Goal: Transaction & Acquisition: Purchase product/service

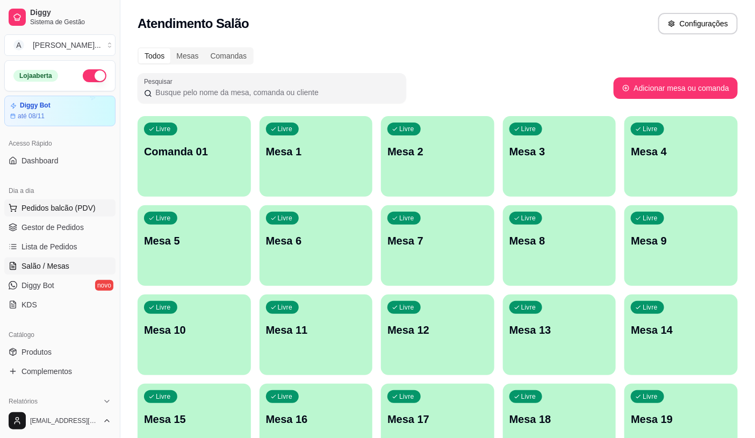
click at [52, 205] on span "Pedidos balcão (PDV)" at bounding box center [58, 208] width 74 height 11
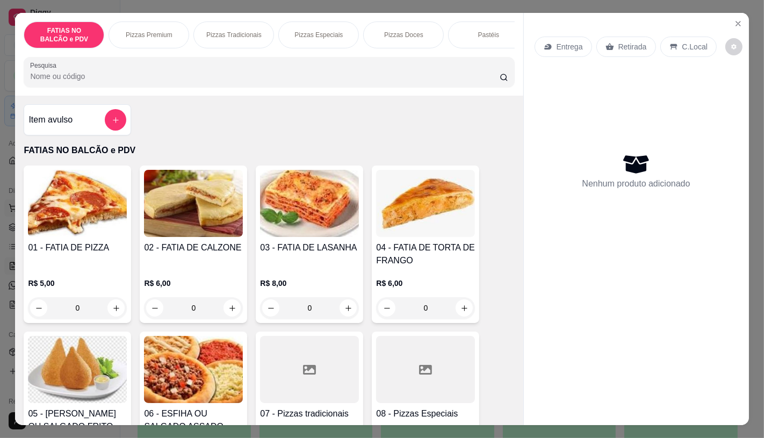
click at [76, 206] on img at bounding box center [77, 203] width 99 height 67
click at [115, 312] on icon "increase-product-quantity" at bounding box center [116, 308] width 8 height 8
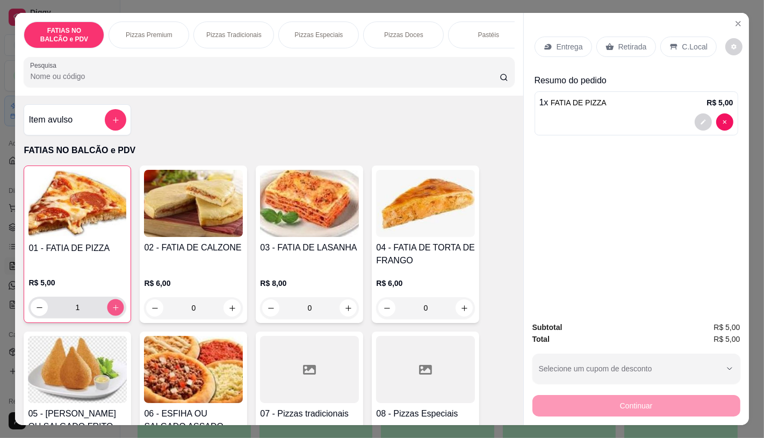
click at [115, 315] on button "increase-product-quantity" at bounding box center [115, 307] width 17 height 17
type input "2"
click at [611, 37] on div "Retirada" at bounding box center [626, 47] width 60 height 20
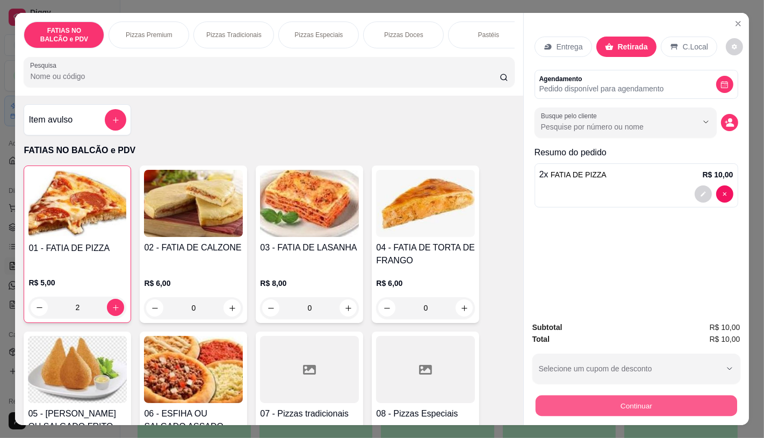
click at [644, 403] on button "Continuar" at bounding box center [635, 405] width 201 height 21
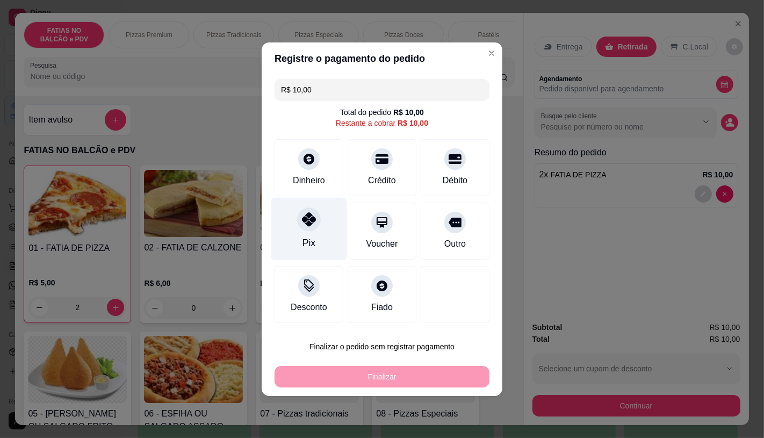
click at [317, 242] on div "Pix" at bounding box center [309, 228] width 76 height 63
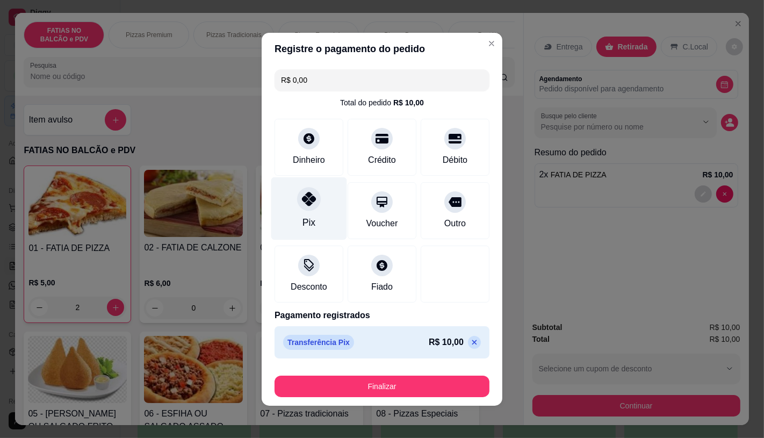
type input "R$ 0,00"
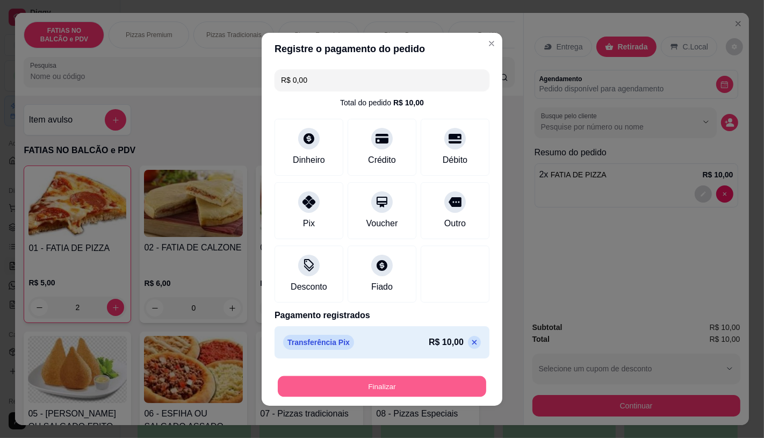
click at [344, 388] on button "Finalizar" at bounding box center [382, 386] width 208 height 21
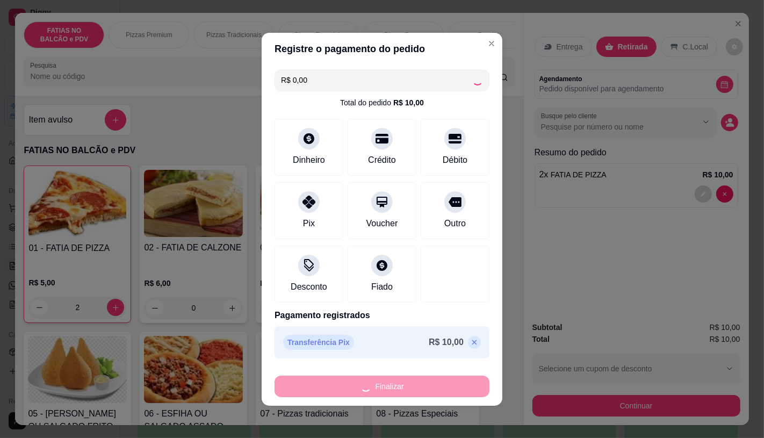
type input "0"
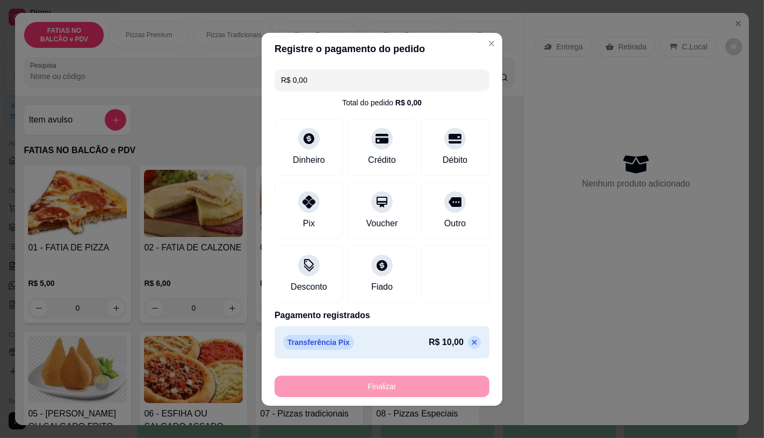
type input "-R$ 10,00"
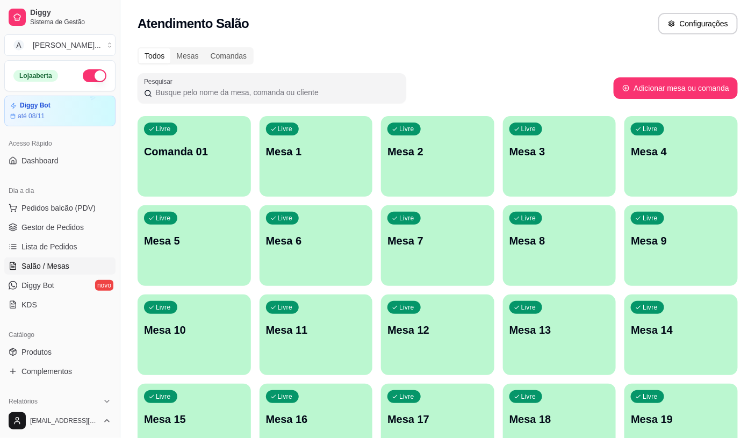
drag, startPoint x: 344, startPoint y: 388, endPoint x: 403, endPoint y: 132, distance: 262.9
drag, startPoint x: 50, startPoint y: 206, endPoint x: 61, endPoint y: 194, distance: 16.0
click at [51, 206] on span "Pedidos balcão (PDV)" at bounding box center [58, 208] width 74 height 11
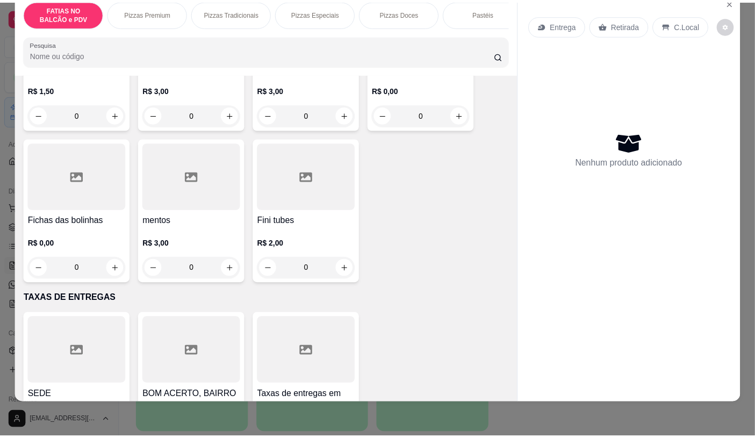
scroll to position [6946, 0]
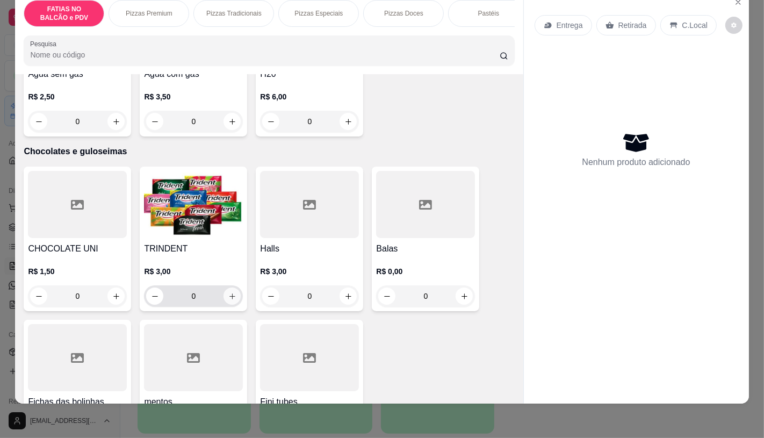
click at [230, 292] on icon "increase-product-quantity" at bounding box center [232, 296] width 8 height 8
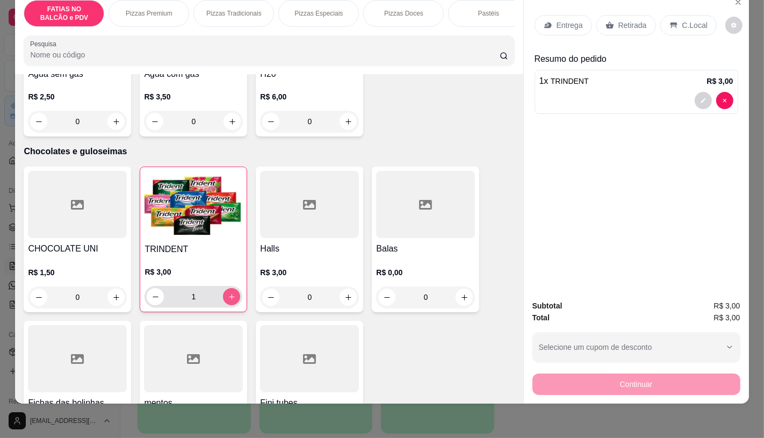
type input "1"
click at [607, 15] on div "Retirada" at bounding box center [626, 25] width 60 height 20
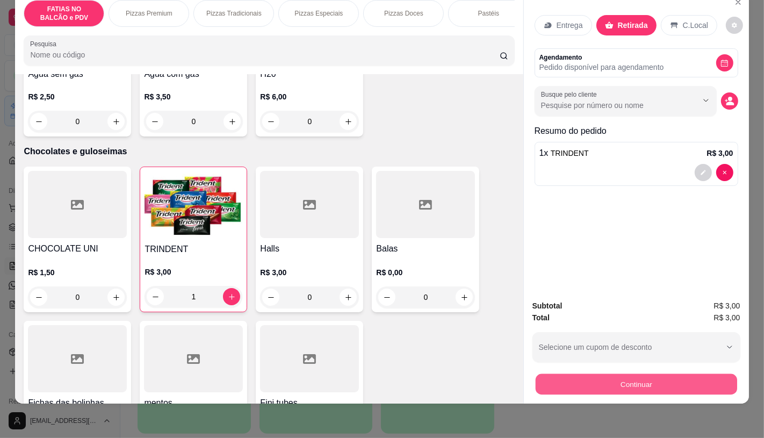
click at [672, 373] on button "Continuar" at bounding box center [635, 383] width 201 height 21
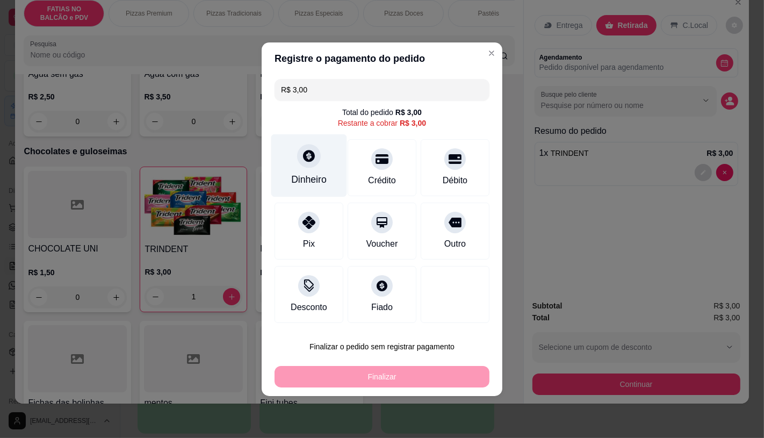
click at [300, 175] on div "Dinheiro" at bounding box center [308, 179] width 35 height 14
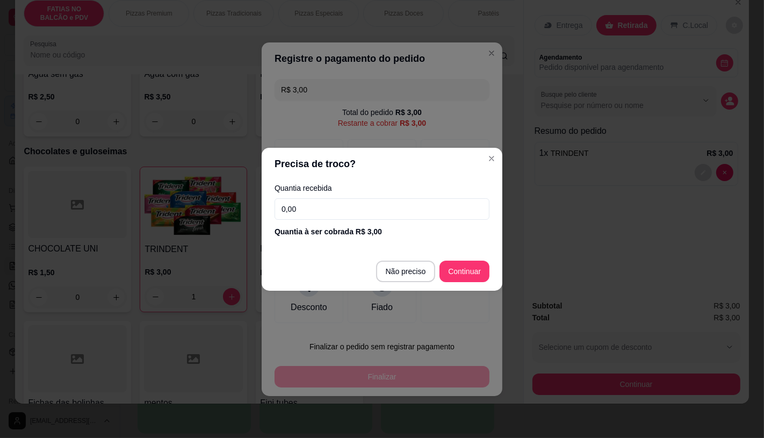
click at [314, 212] on input "0,00" at bounding box center [382, 208] width 215 height 21
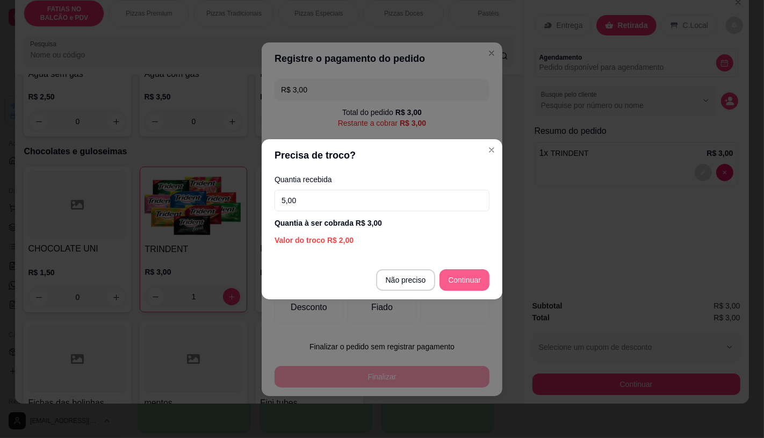
type input "5,00"
type input "R$ 0,00"
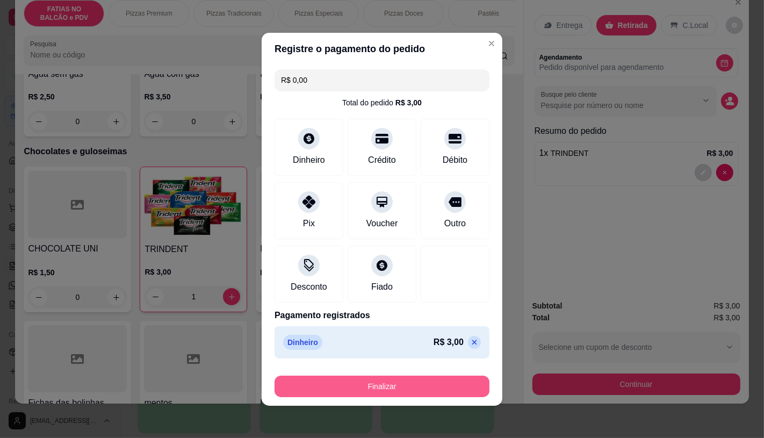
click at [350, 380] on button "Finalizar" at bounding box center [382, 386] width 215 height 21
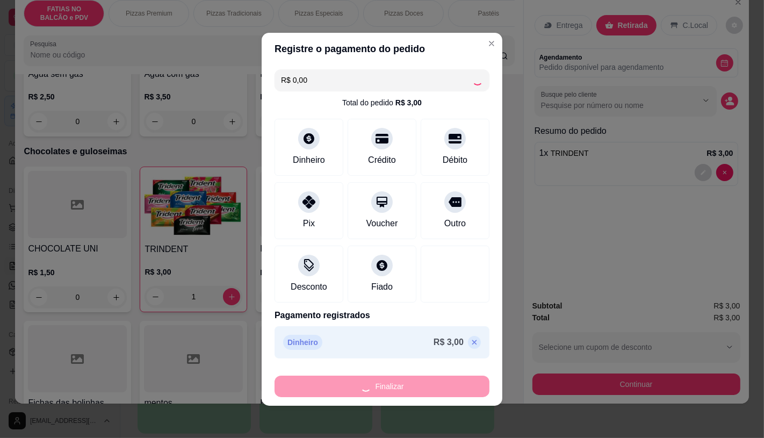
type input "0"
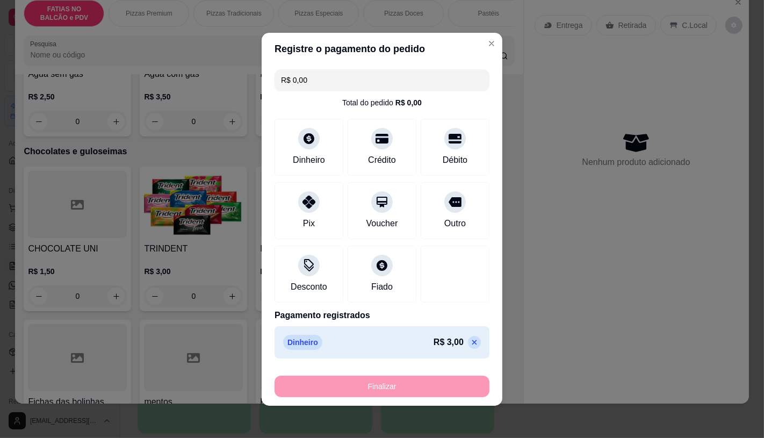
type input "-R$ 3,00"
